Goal: Feedback & Contribution: Leave review/rating

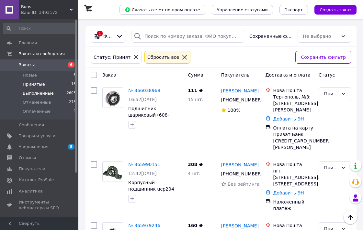
scroll to position [216, 0]
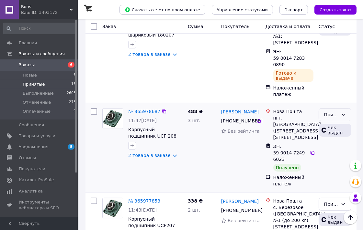
click at [327, 111] on div "Принят" at bounding box center [331, 114] width 14 height 7
click at [327, 125] on li "Выполнен" at bounding box center [335, 127] width 32 height 18
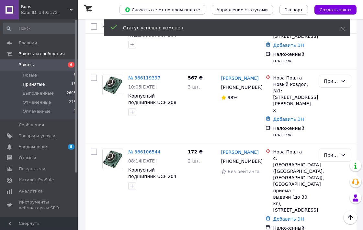
scroll to position [648, 0]
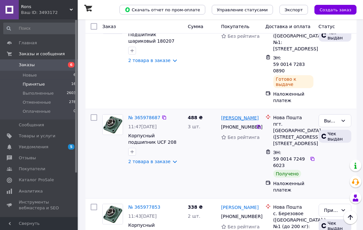
click at [229, 115] on link "[PERSON_NAME]" at bounding box center [240, 118] width 38 height 6
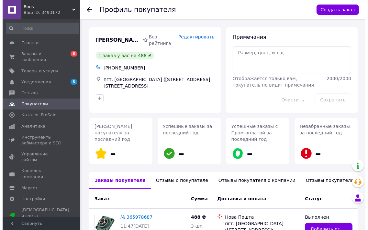
scroll to position [68, 0]
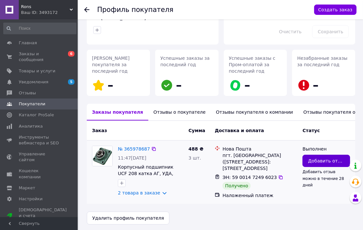
click at [331, 159] on span "Добавить отзыв" at bounding box center [326, 161] width 37 height 6
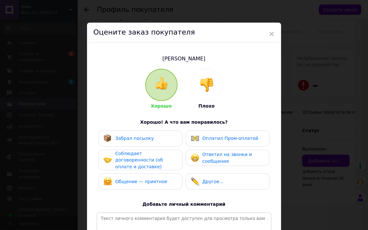
click at [117, 138] on span "Забрал посылку" at bounding box center [134, 138] width 39 height 5
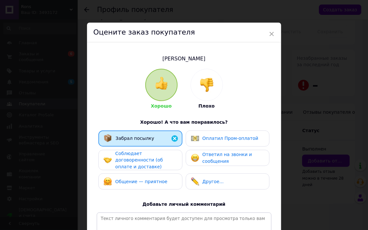
click at [128, 156] on span "Соблюдает договоренности (об оплате и доставке)" at bounding box center [139, 160] width 48 height 18
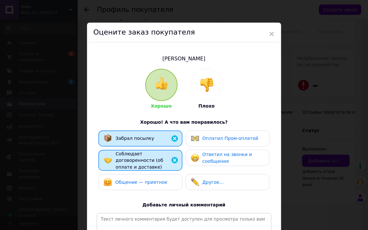
click at [135, 180] on span "Общение — приятное" at bounding box center [141, 182] width 52 height 5
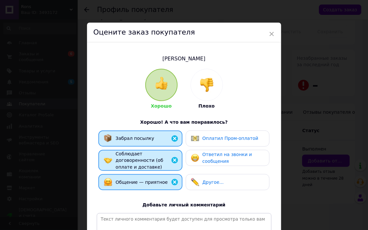
click at [203, 158] on span "Ответил на звонки и сообщения" at bounding box center [228, 158] width 50 height 12
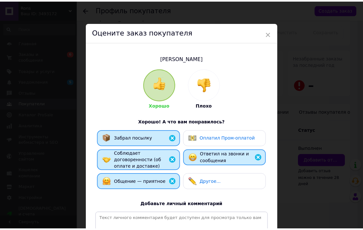
scroll to position [85, 0]
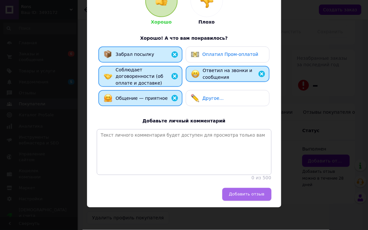
click at [269, 192] on button "Добавить отзыв" at bounding box center [246, 194] width 49 height 13
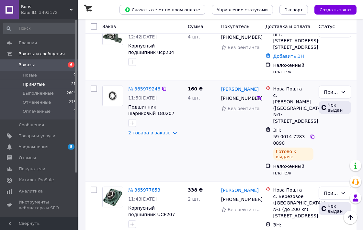
scroll to position [611, 0]
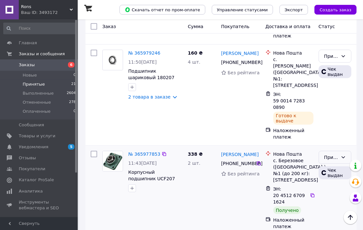
click at [328, 154] on div "Принят" at bounding box center [331, 157] width 14 height 7
click at [335, 160] on li "Выполнен" at bounding box center [335, 164] width 32 height 18
click at [233, 152] on link "[PERSON_NAME]" at bounding box center [240, 155] width 38 height 6
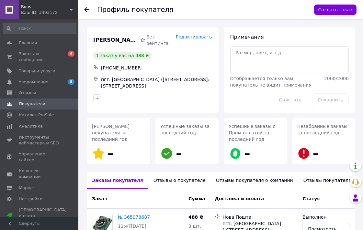
scroll to position [68, 0]
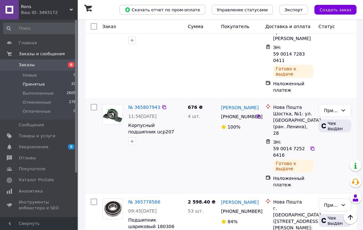
scroll to position [971, 0]
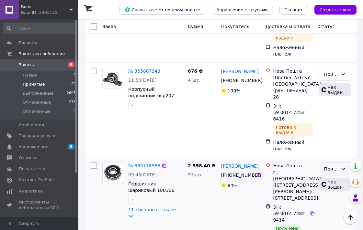
click at [332, 166] on div "Принят" at bounding box center [331, 169] width 14 height 7
click at [332, 141] on li "Выполнен" at bounding box center [335, 147] width 32 height 18
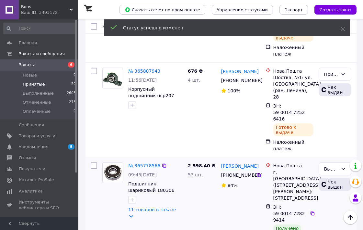
click at [236, 163] on link "[PERSON_NAME]" at bounding box center [240, 166] width 38 height 6
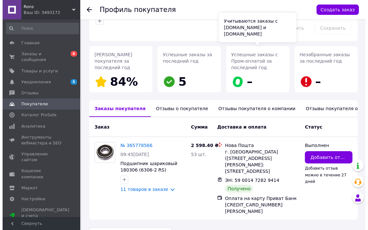
scroll to position [77, 0]
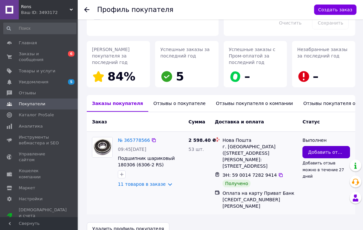
click at [321, 150] on span "Добавить отзыв" at bounding box center [326, 152] width 37 height 6
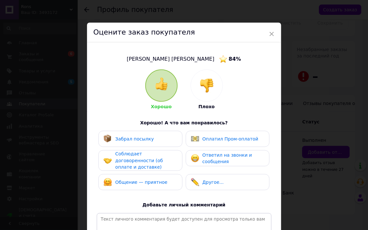
click at [140, 138] on span "Забрал посылку" at bounding box center [134, 139] width 39 height 5
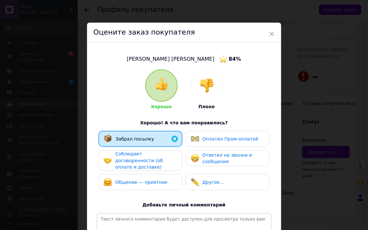
click at [143, 161] on span "Соблюдает договоренности (об оплате и доставке)" at bounding box center [139, 161] width 48 height 18
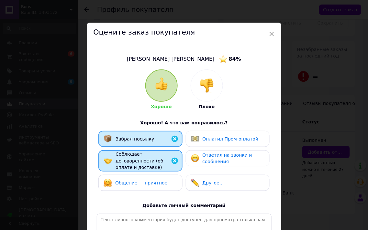
click at [142, 181] on span "Общение — приятное" at bounding box center [141, 183] width 52 height 5
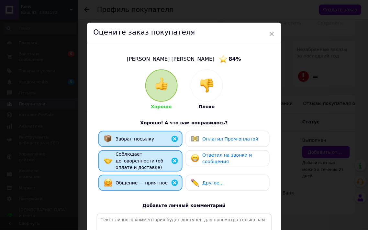
click at [228, 161] on div "Ответил на звонки и сообщения" at bounding box center [234, 158] width 62 height 13
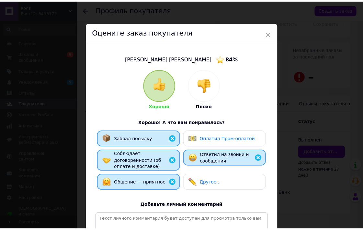
scroll to position [72, 0]
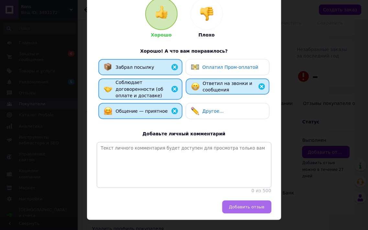
click at [248, 208] on span "Добавить отзыв" at bounding box center [247, 207] width 36 height 5
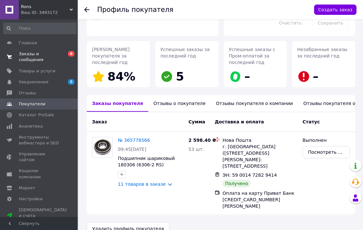
click at [34, 58] on link "Заказы и сообщения 0 6" at bounding box center [40, 57] width 80 height 17
